Goal: Task Accomplishment & Management: Use online tool/utility

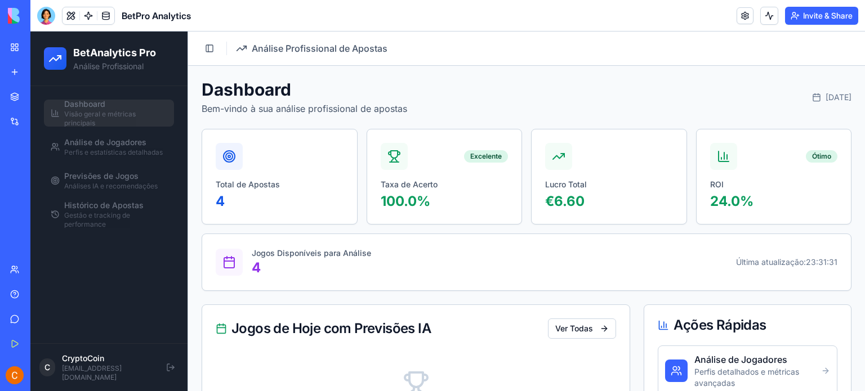
click at [17, 47] on link "My Workspace" at bounding box center [25, 47] width 45 height 23
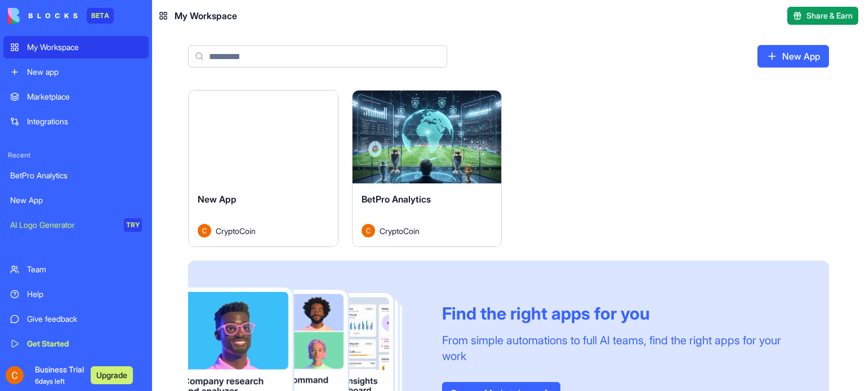
click at [251, 141] on button "Launch" at bounding box center [263, 137] width 84 height 23
